Goal: Answer question/provide support

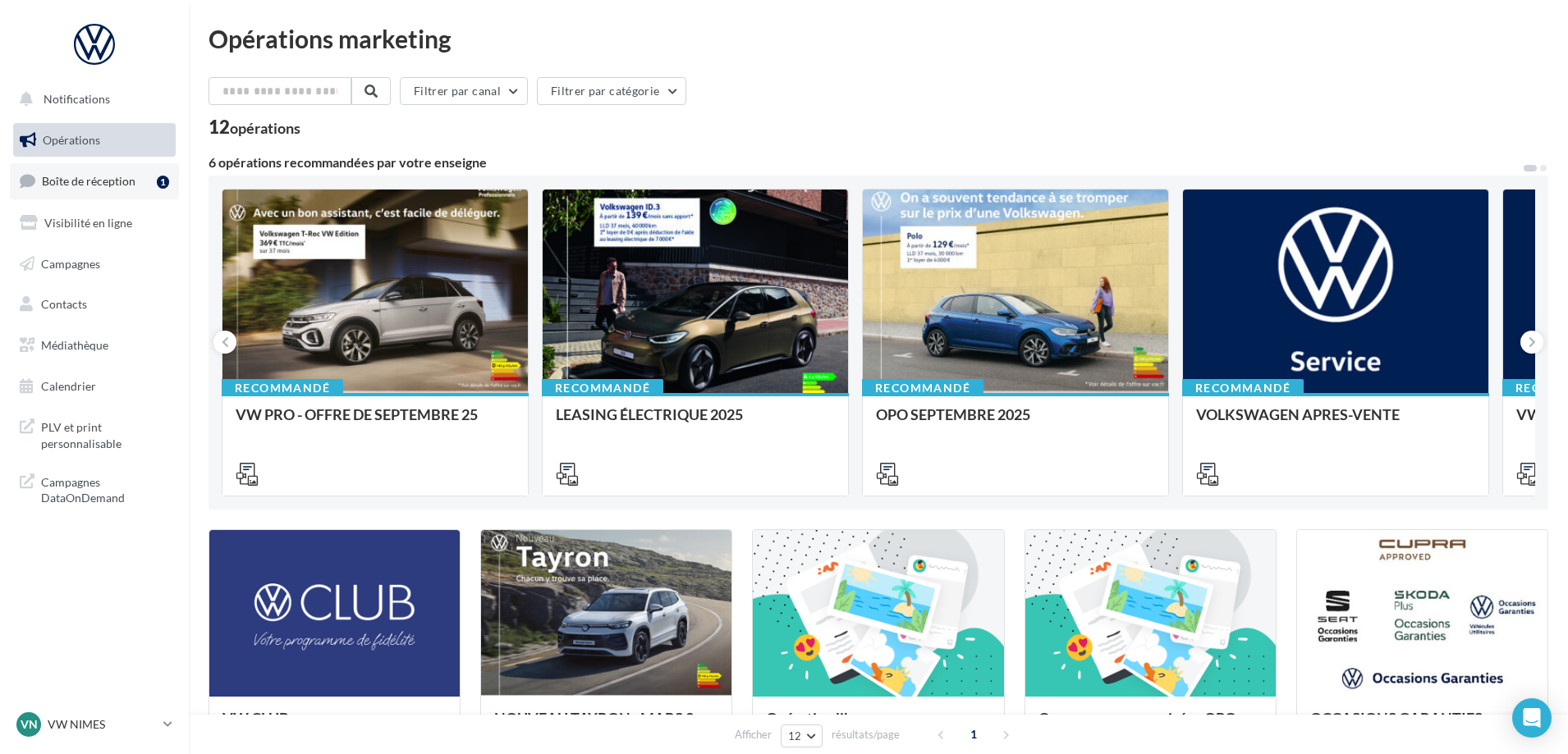
click at [122, 188] on span "Boîte de réception" at bounding box center [89, 181] width 93 height 14
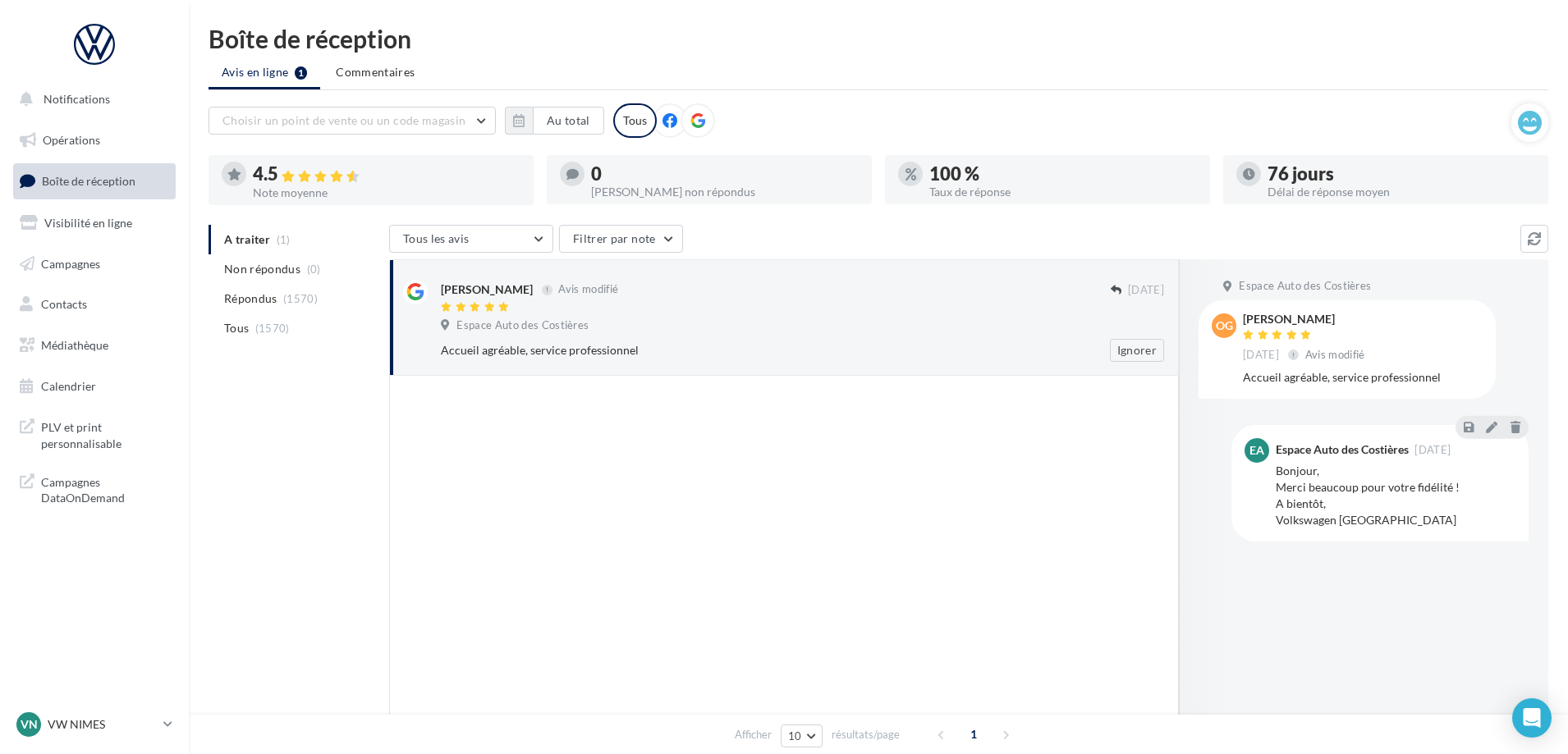
click at [659, 319] on div "Espace Auto des Costières" at bounding box center [802, 327] width 723 height 18
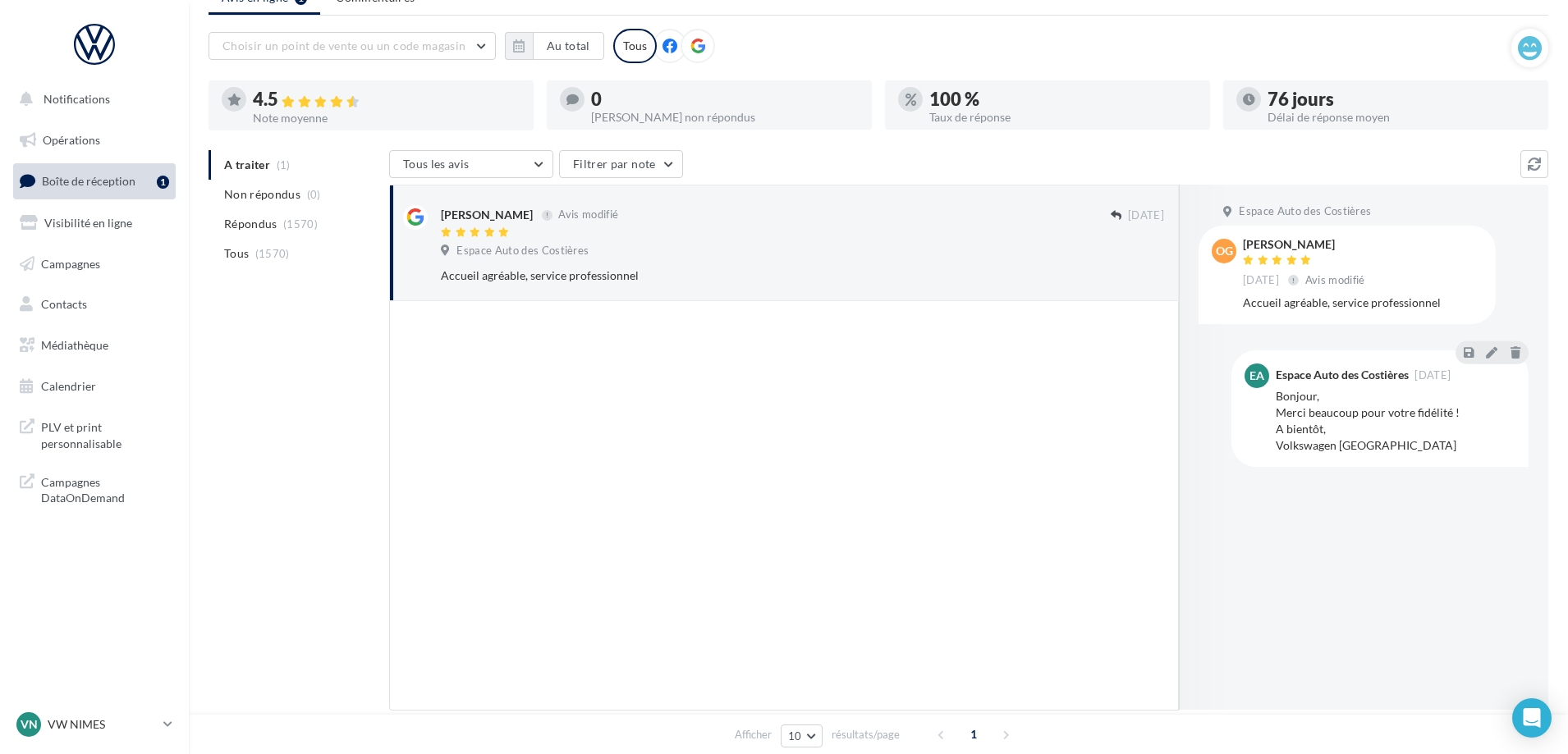
scroll to position [148, 0]
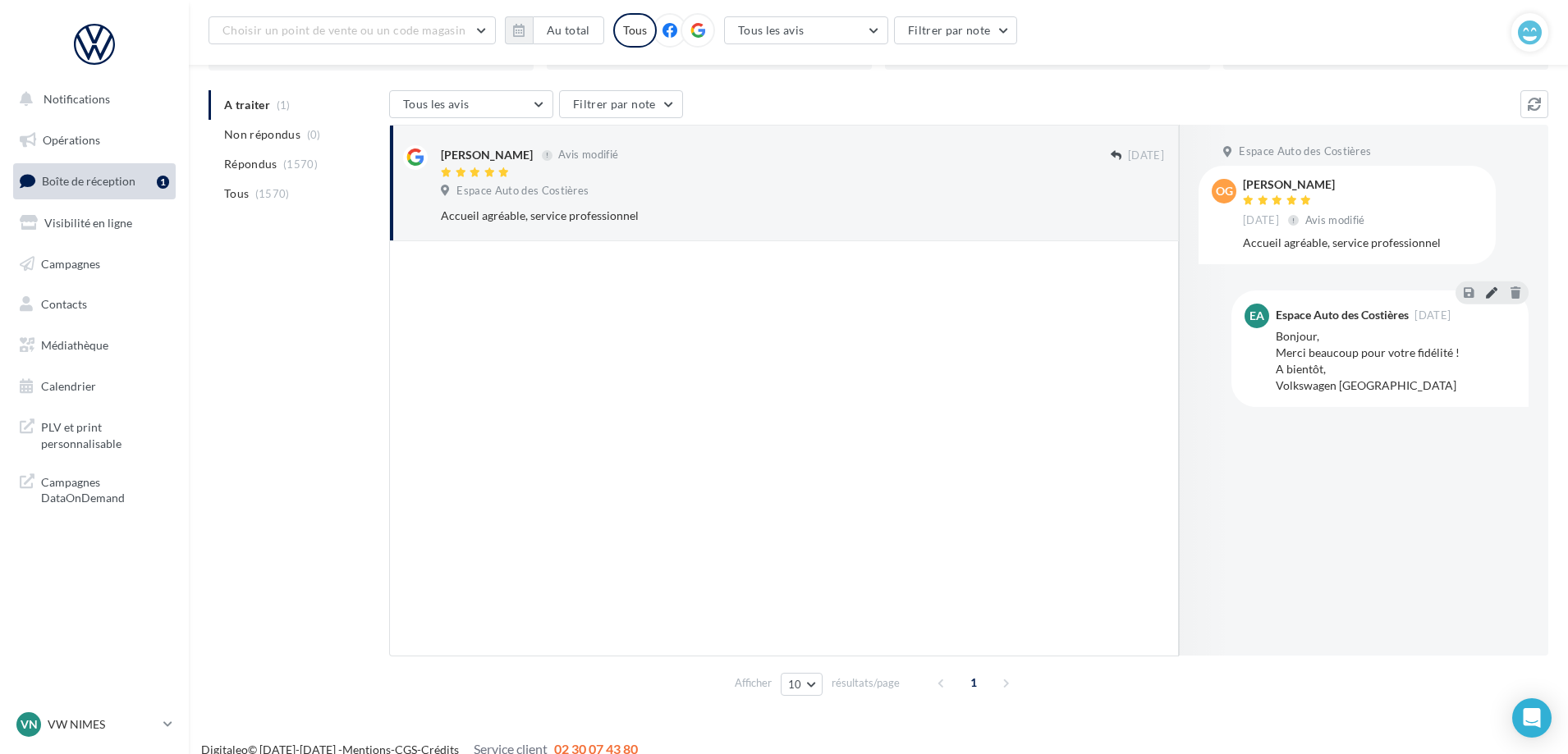
click at [1489, 298] on icon at bounding box center [1491, 292] width 12 height 12
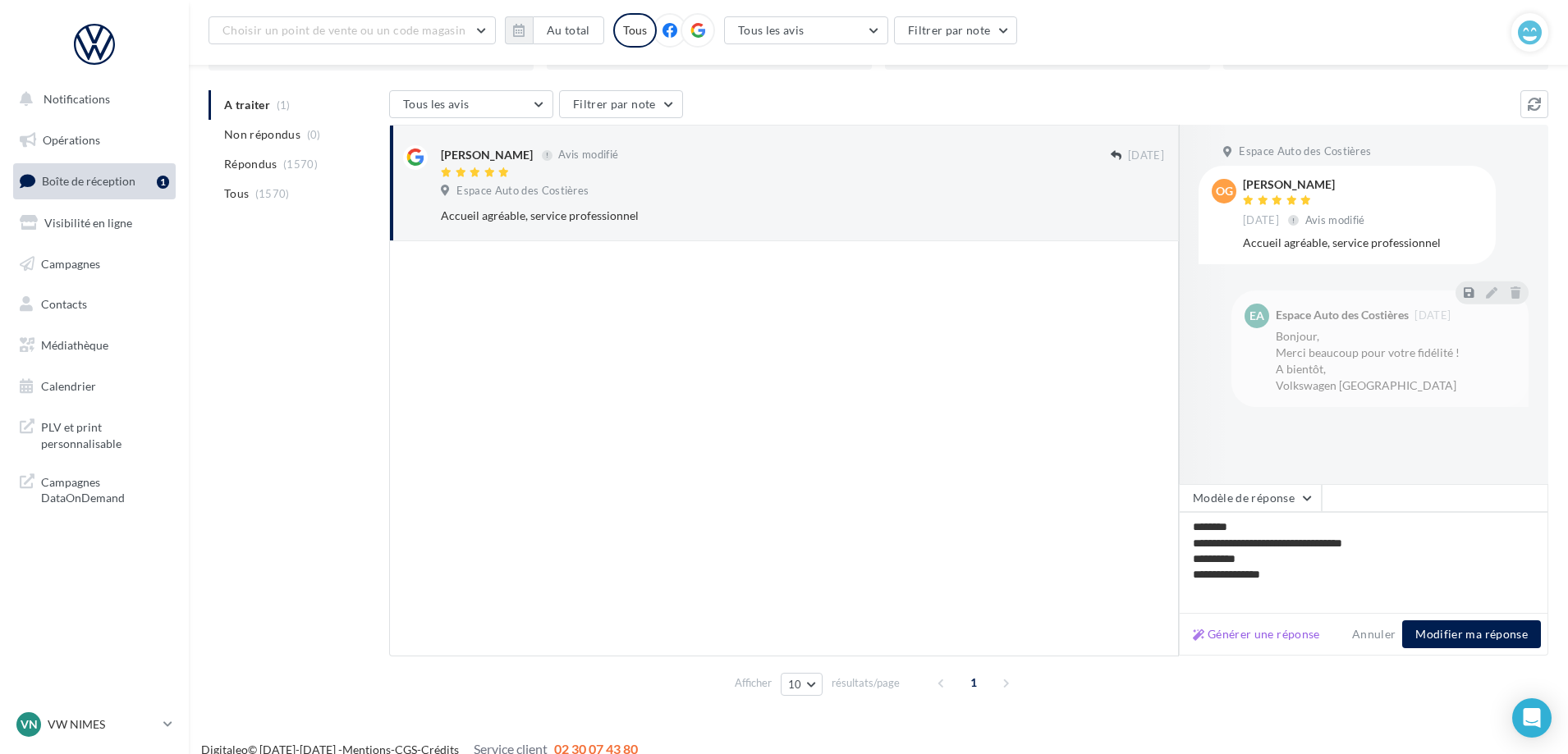
type textarea "**********"
click at [1463, 633] on button "Modifier ma réponse" at bounding box center [1471, 634] width 139 height 28
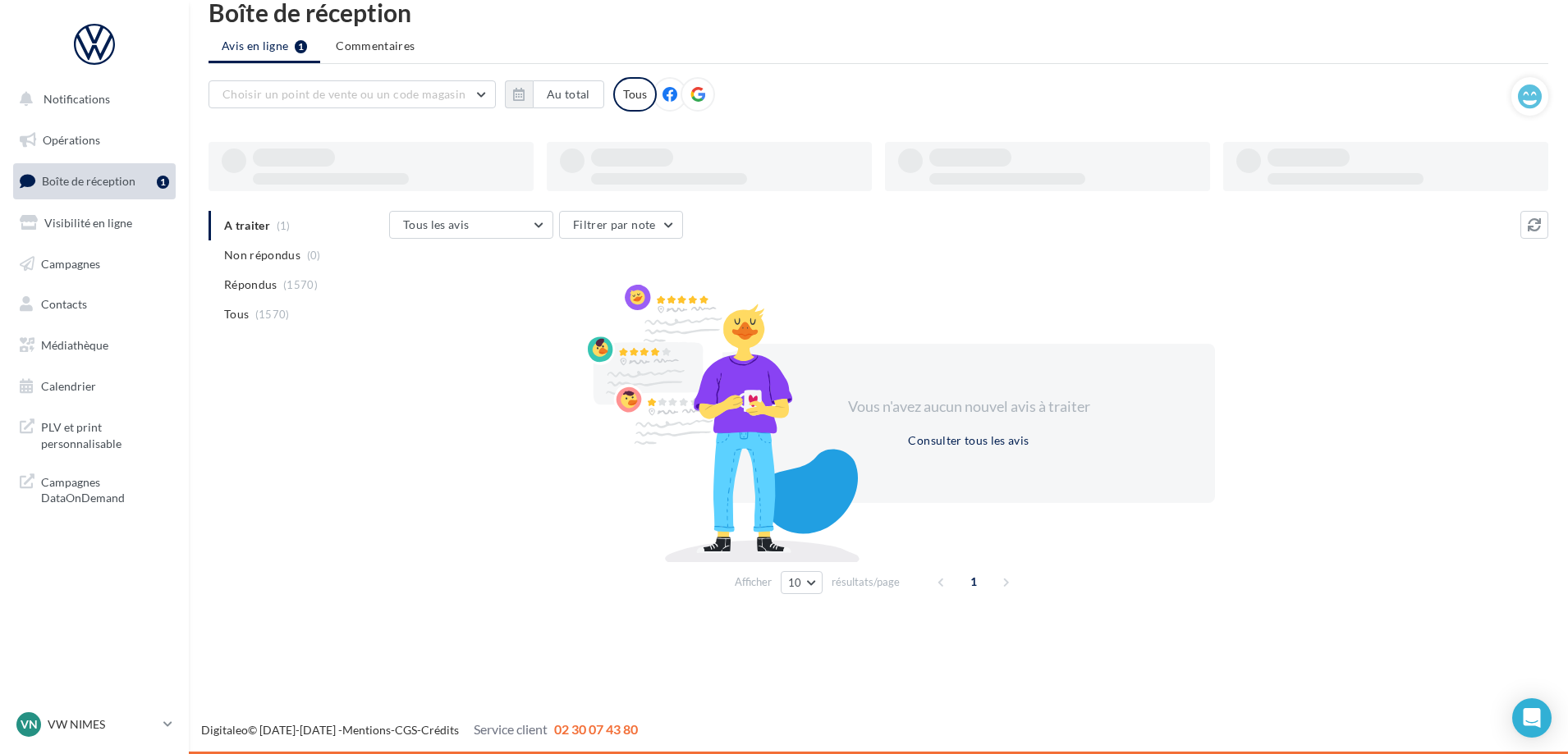
scroll to position [26, 0]
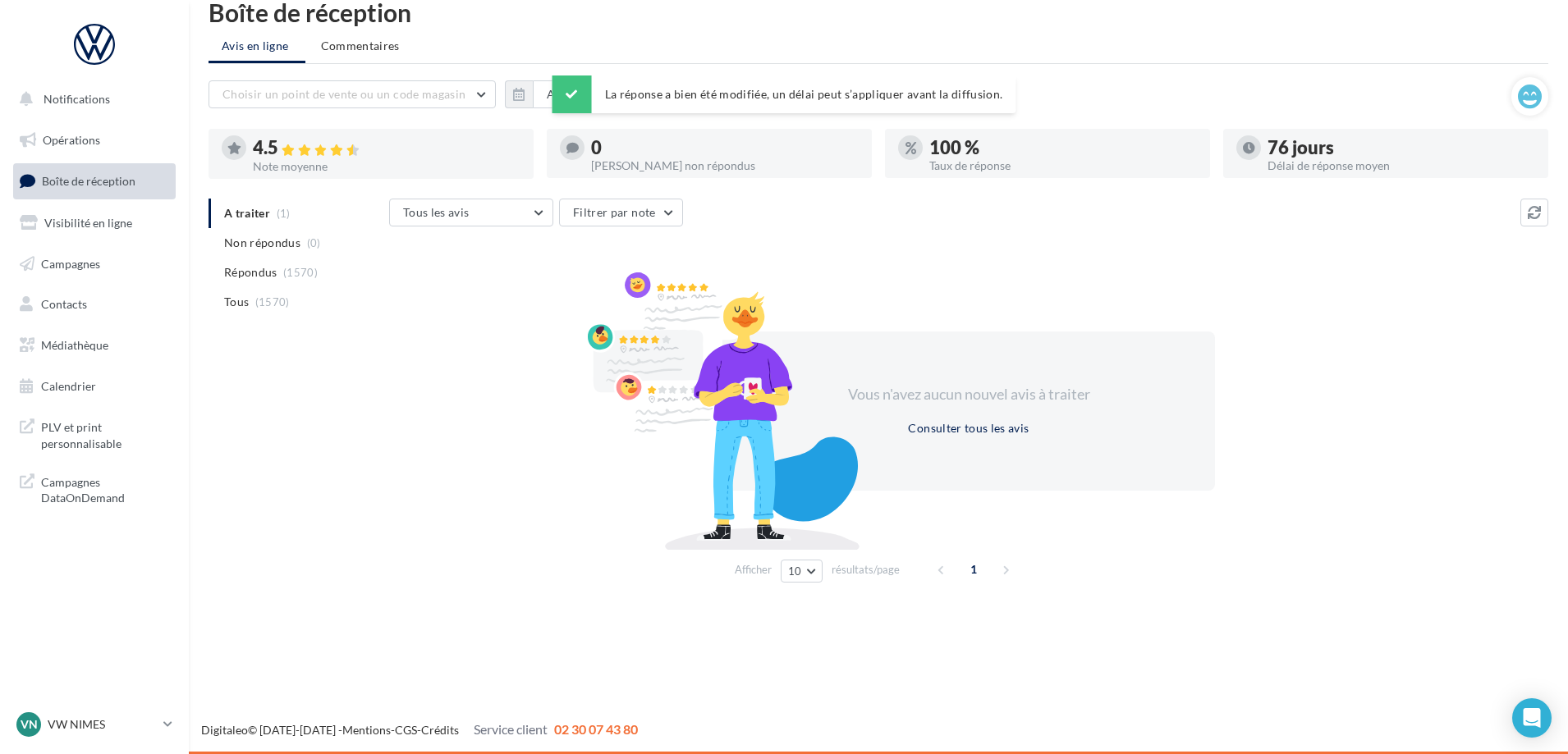
click at [442, 290] on div "Vous n'avez aucun nouvel avis à traiter Consulter tous les avis" at bounding box center [968, 411] width 1159 height 264
click at [244, 239] on span "Non répondus" at bounding box center [262, 243] width 76 height 16
click at [231, 212] on span "A traiter" at bounding box center [247, 213] width 46 height 16
